Goal: Task Accomplishment & Management: Manage account settings

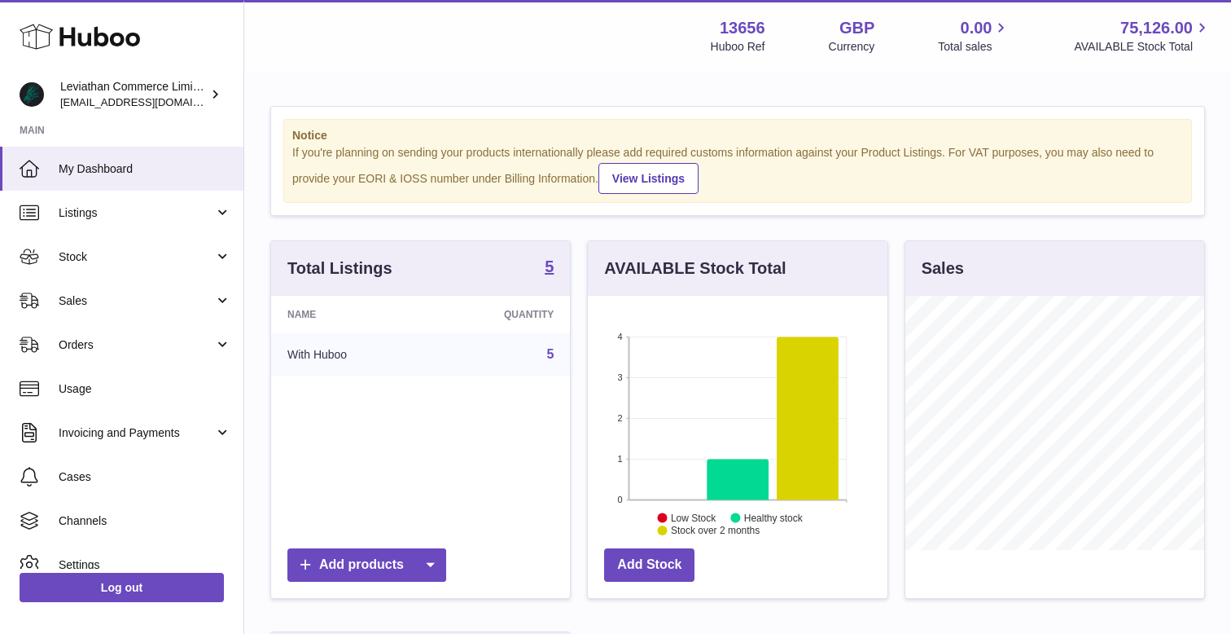
scroll to position [254, 299]
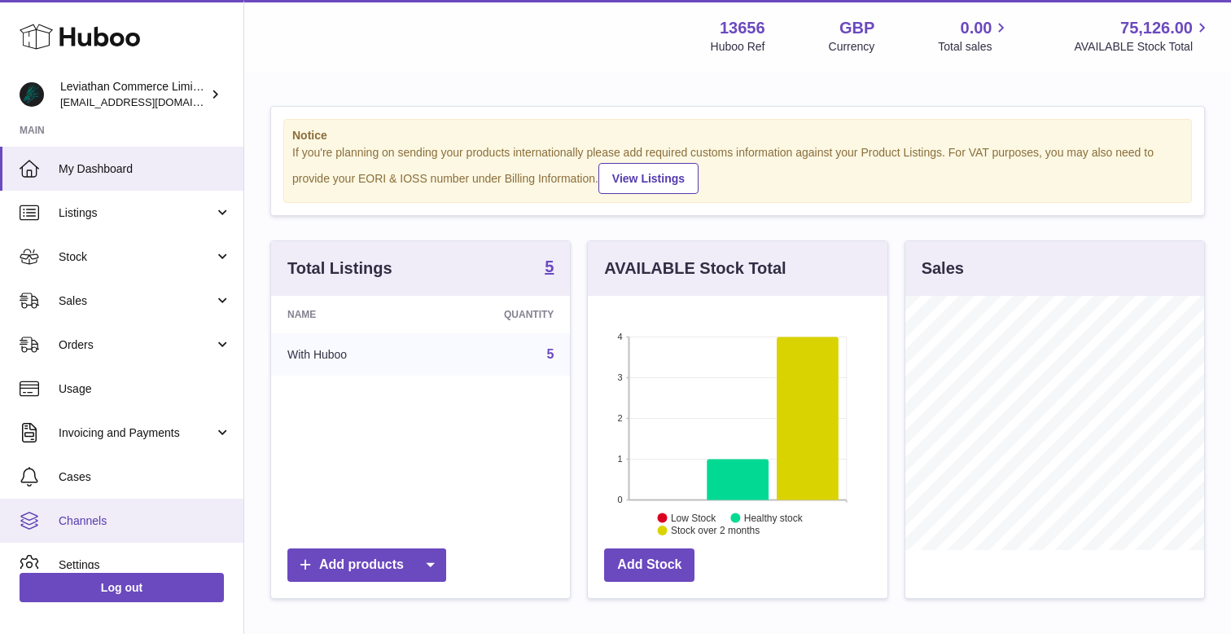
click at [134, 517] on span "Channels" at bounding box center [145, 520] width 173 height 15
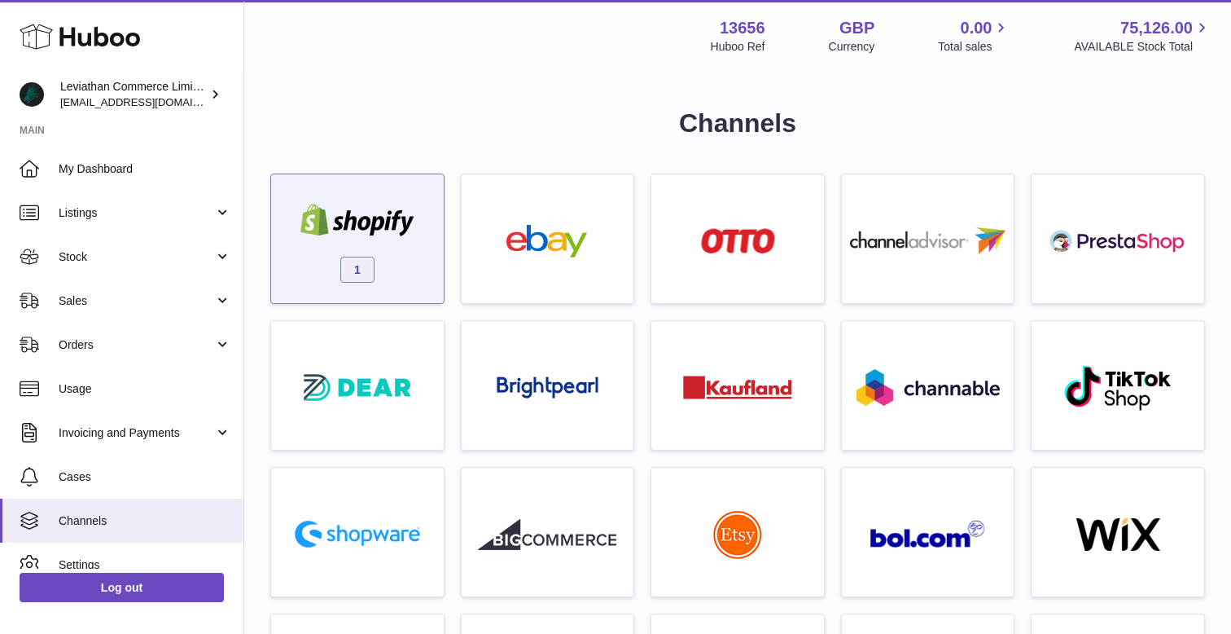
click at [363, 199] on div "1" at bounding box center [357, 243] width 156 height 104
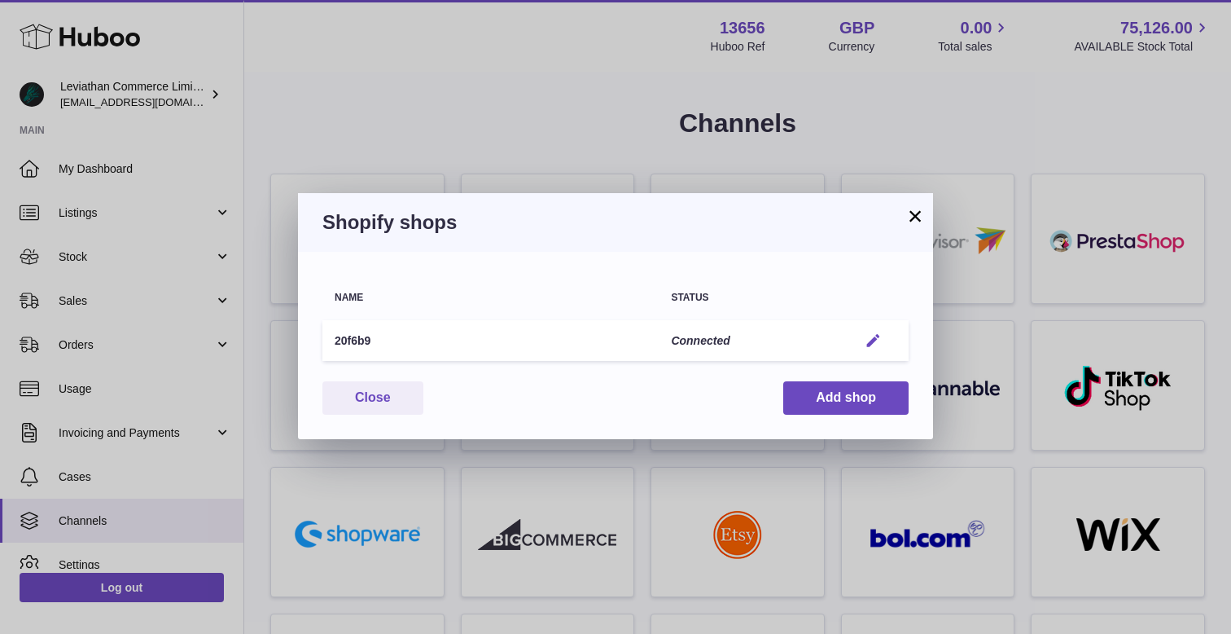
click at [870, 337] on em "button" at bounding box center [873, 340] width 17 height 17
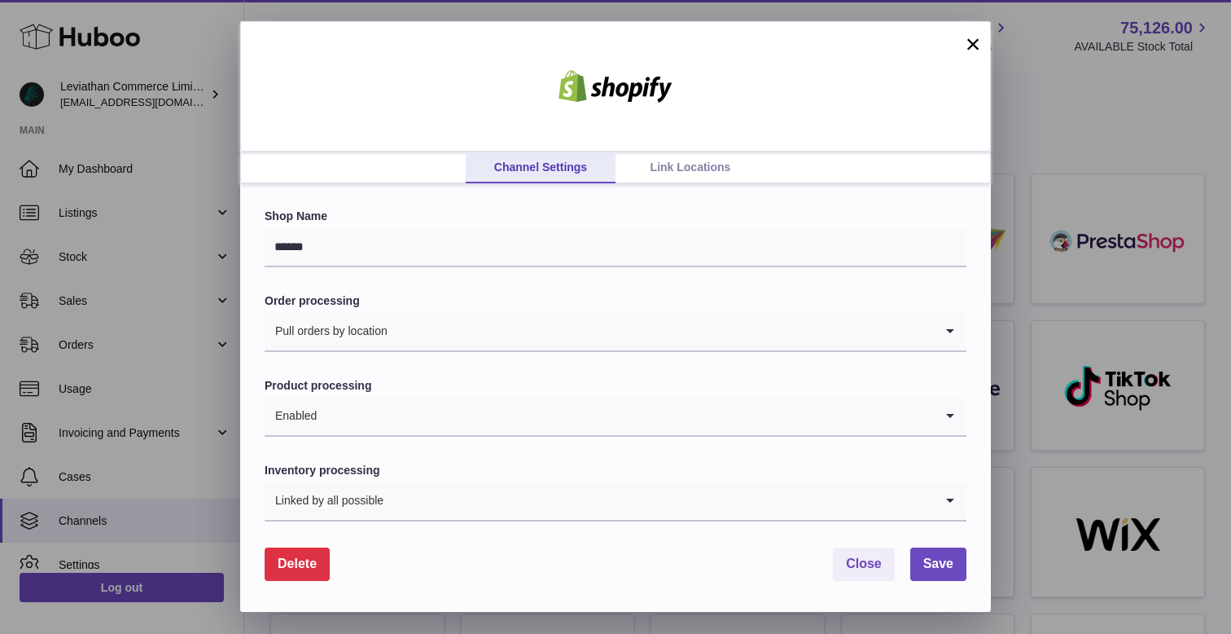
click at [710, 167] on link "Link Locations" at bounding box center [691, 167] width 150 height 31
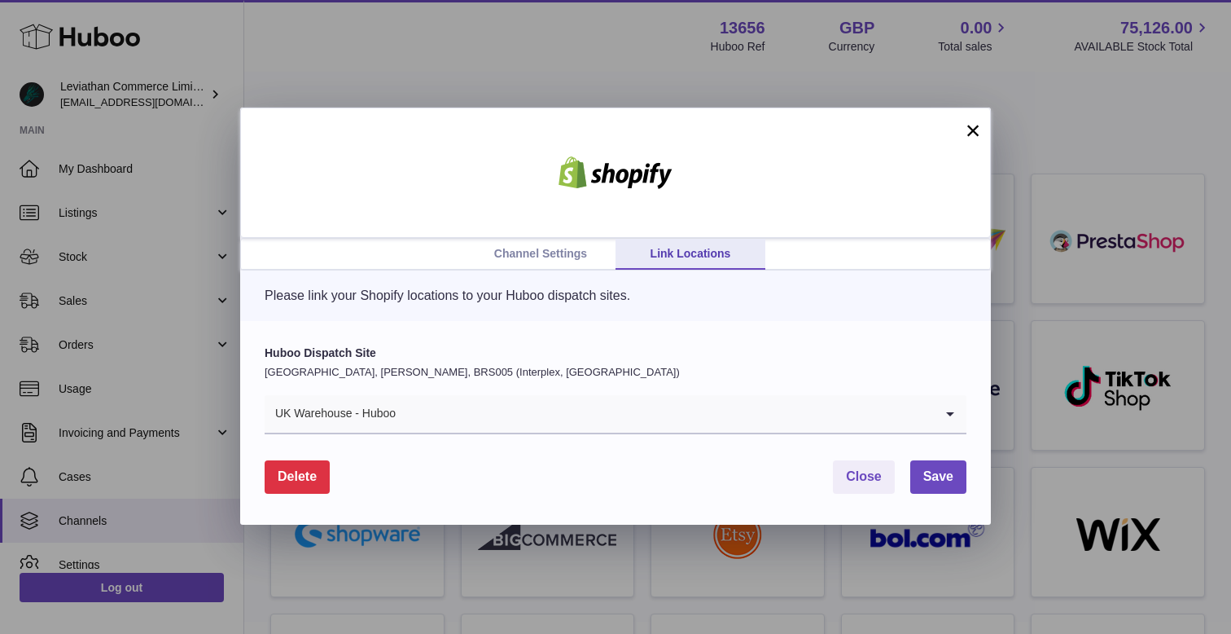
click at [585, 419] on input "Search for option" at bounding box center [665, 413] width 537 height 37
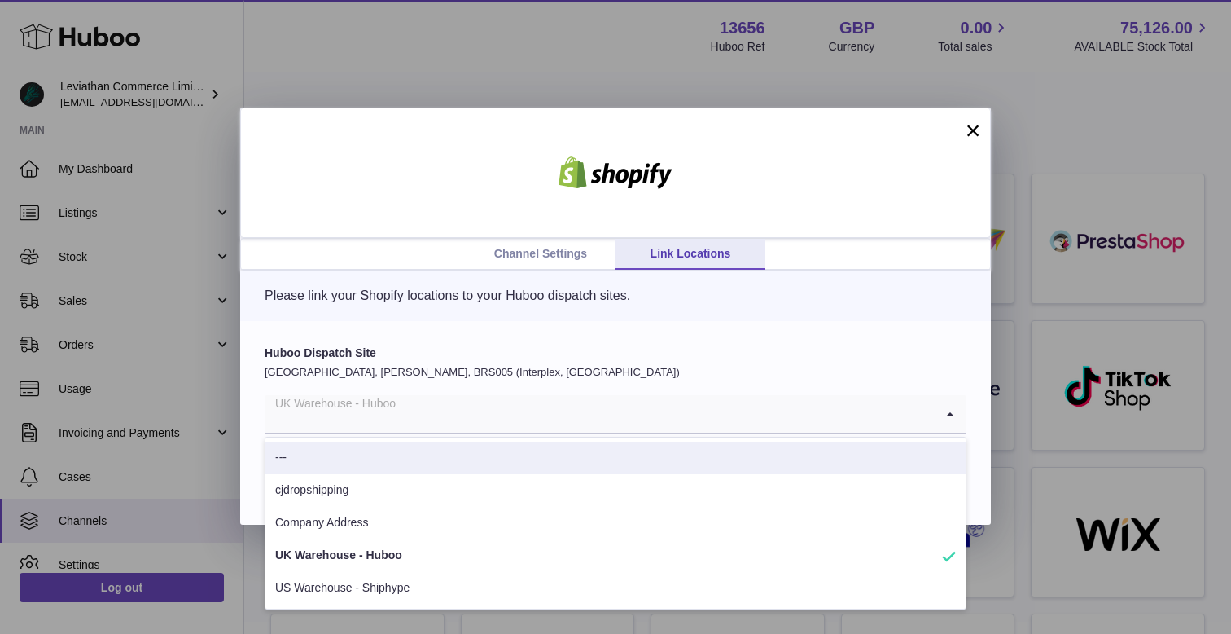
click at [847, 278] on div "Please link your Shopify locations to your Huboo dispatch sites." at bounding box center [615, 295] width 751 height 50
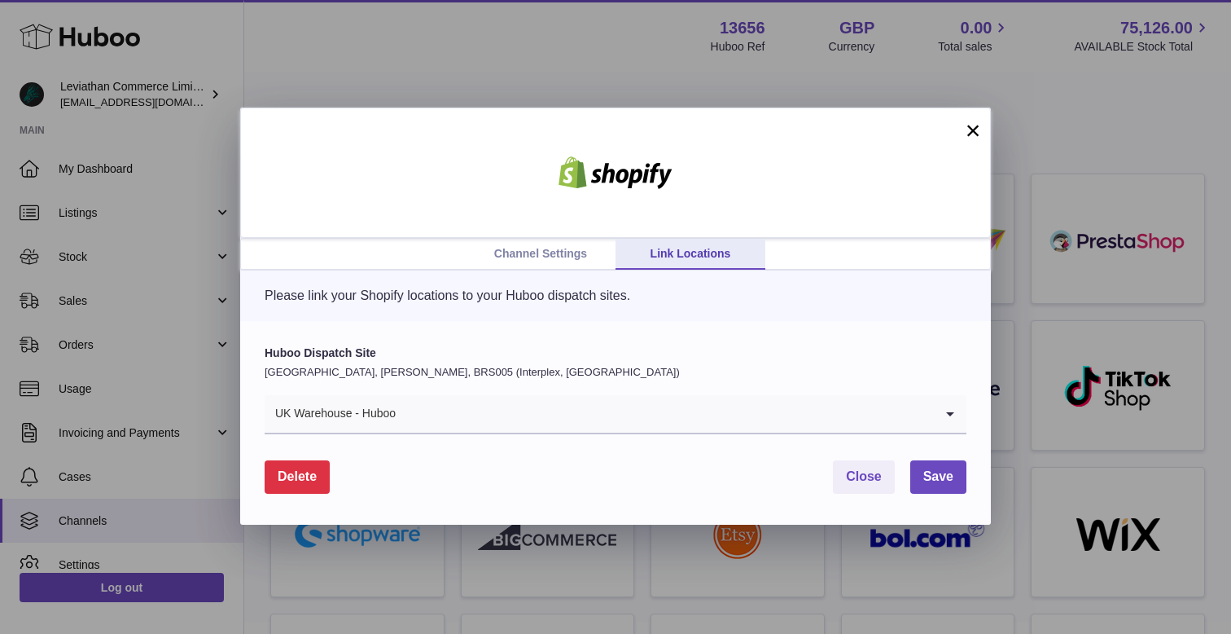
click at [531, 248] on link "Channel Settings" at bounding box center [541, 254] width 150 height 31
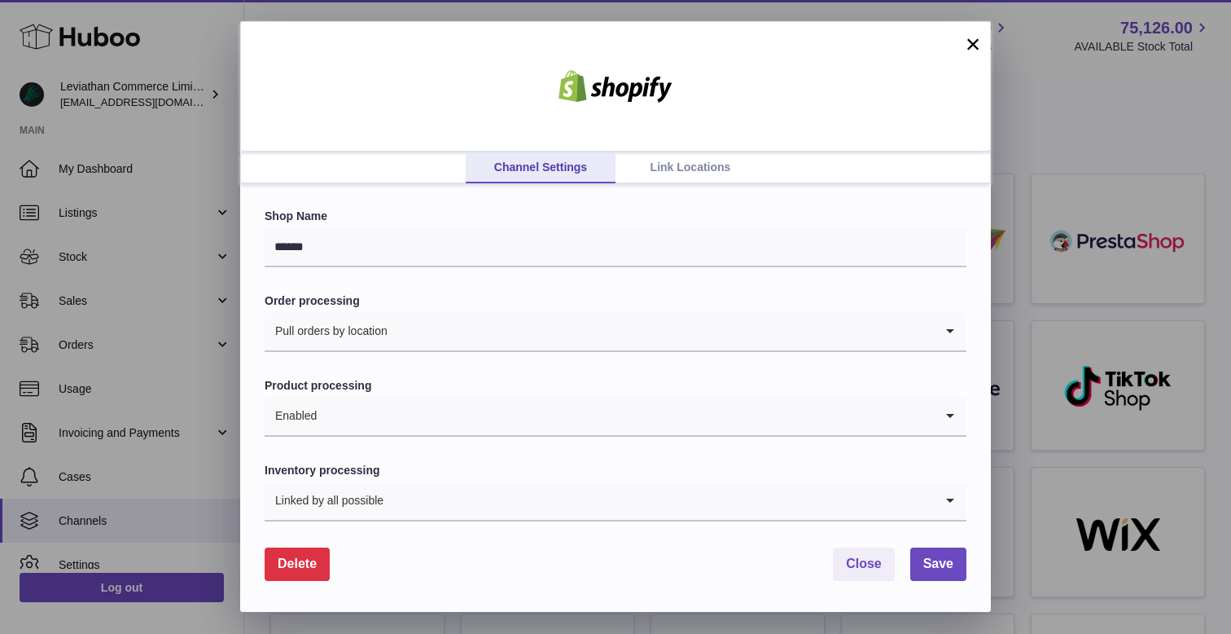
click at [666, 168] on link "Link Locations" at bounding box center [691, 167] width 150 height 31
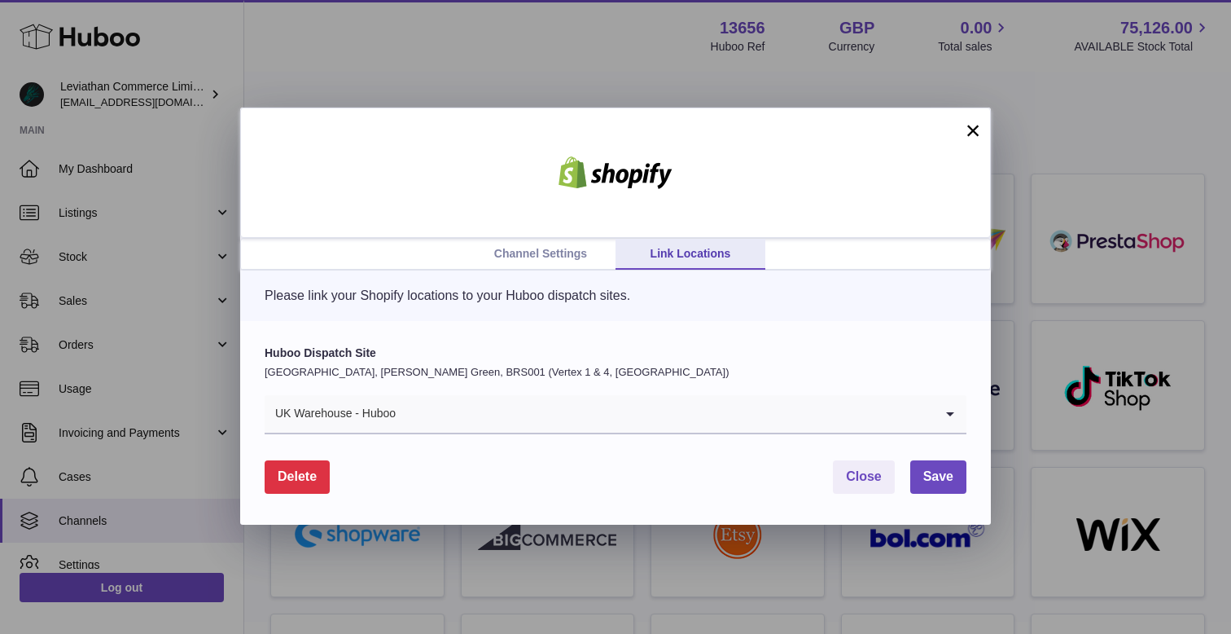
click at [541, 250] on link "Channel Settings" at bounding box center [541, 254] width 150 height 31
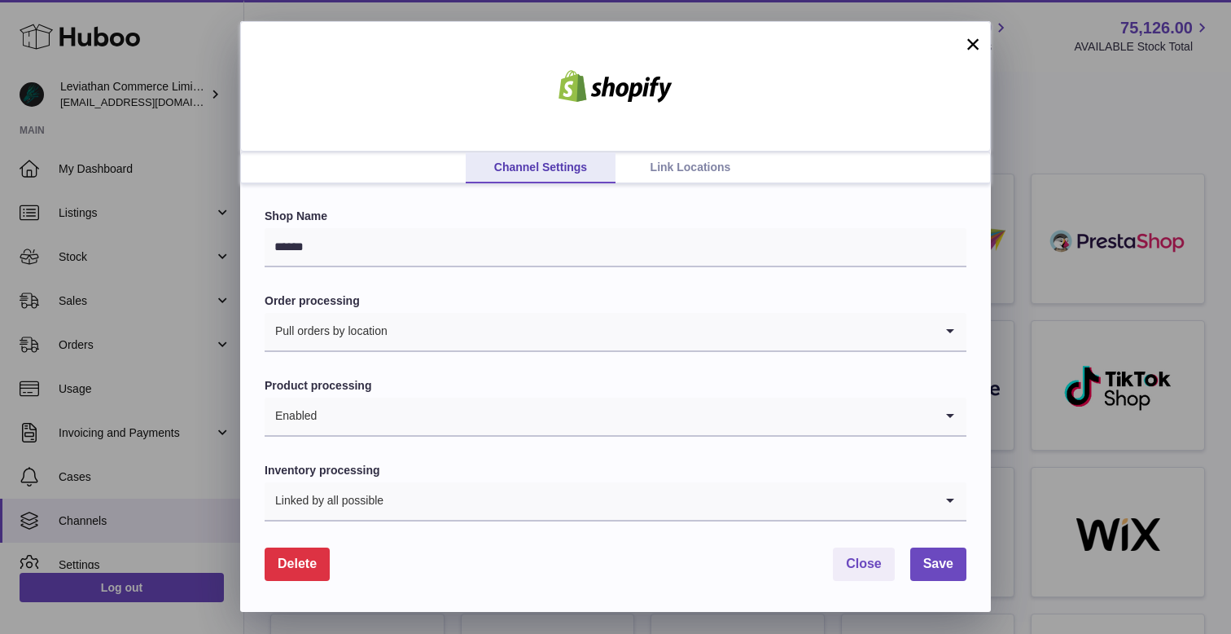
click at [665, 164] on link "Link Locations" at bounding box center [691, 167] width 150 height 31
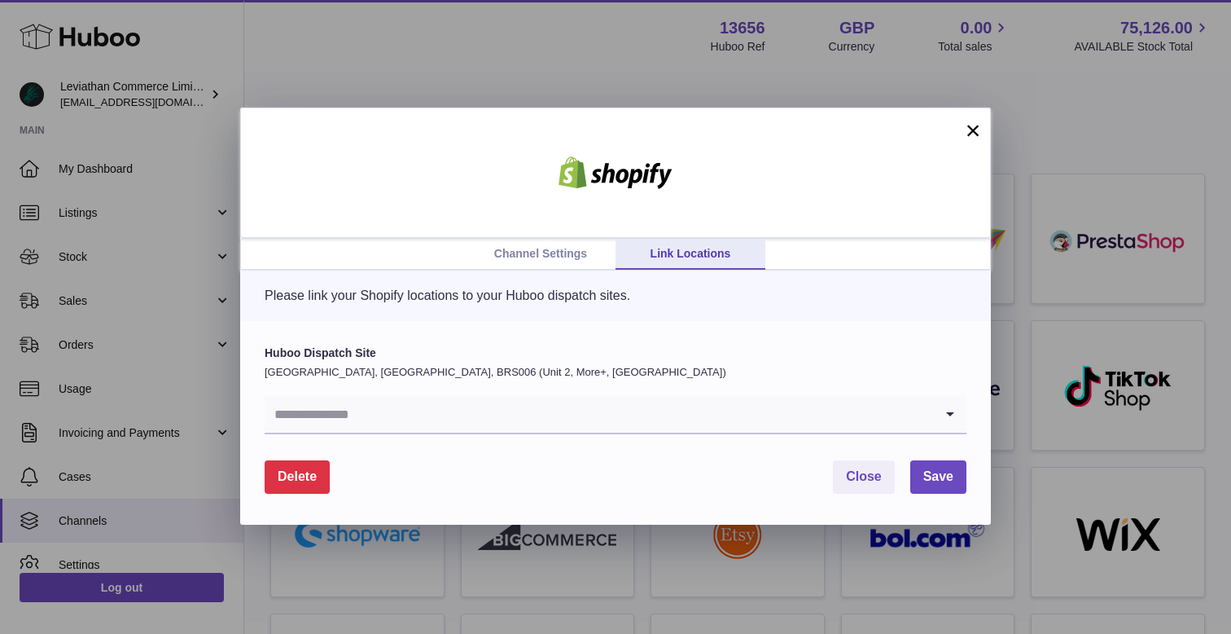
click at [948, 406] on icon "Search for option" at bounding box center [950, 413] width 33 height 37
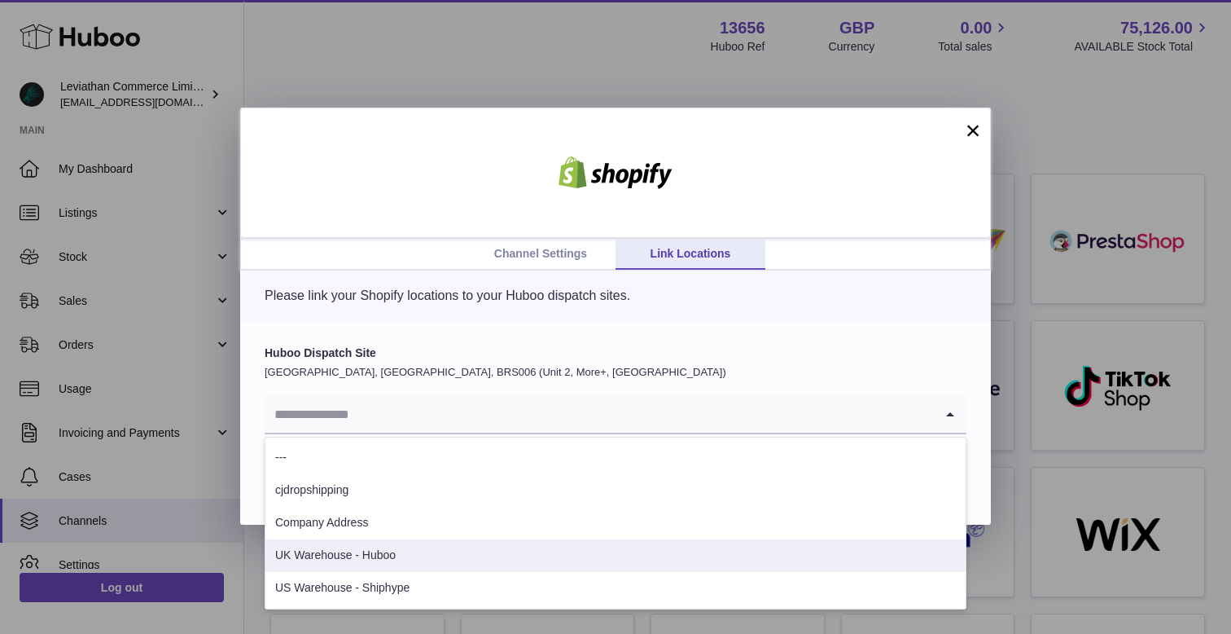
click at [401, 545] on li "UK Warehouse - Huboo" at bounding box center [615, 555] width 700 height 33
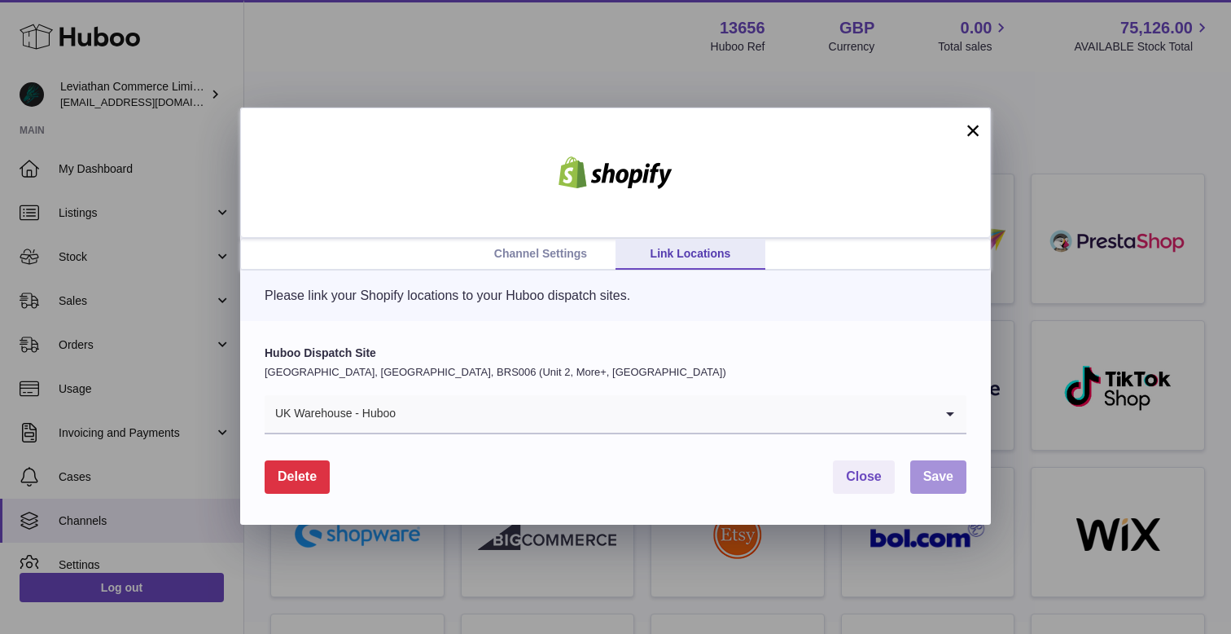
click at [940, 471] on span "Save" at bounding box center [938, 476] width 30 height 14
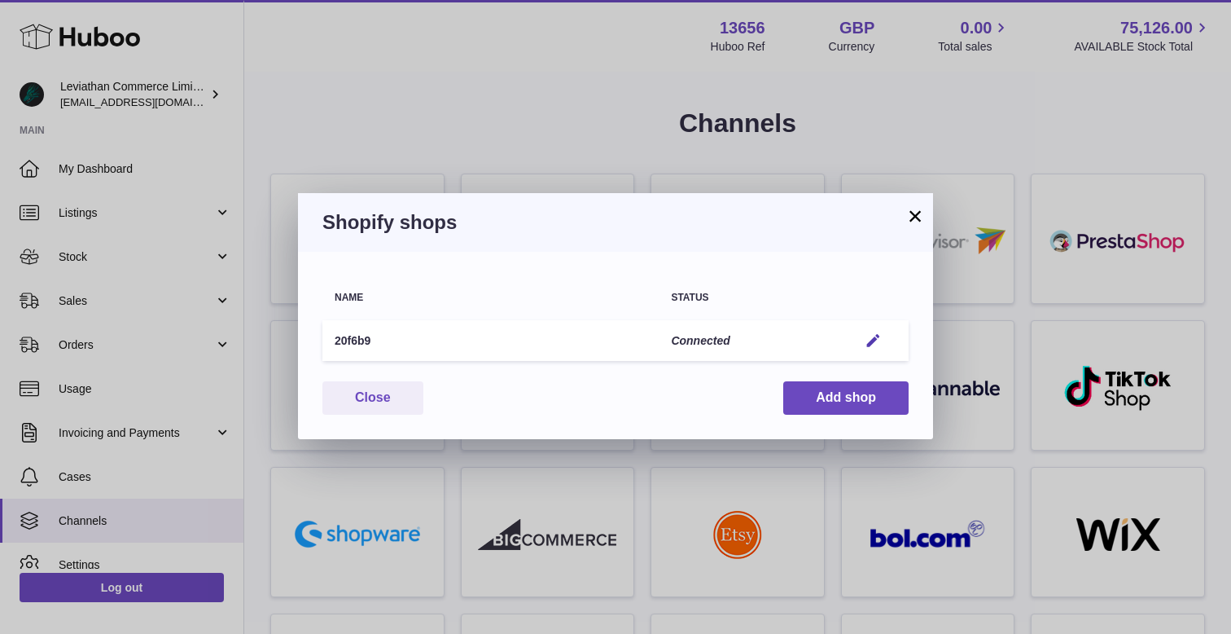
click at [920, 226] on button "×" at bounding box center [915, 216] width 20 height 20
